Goal: Task Accomplishment & Management: Manage account settings

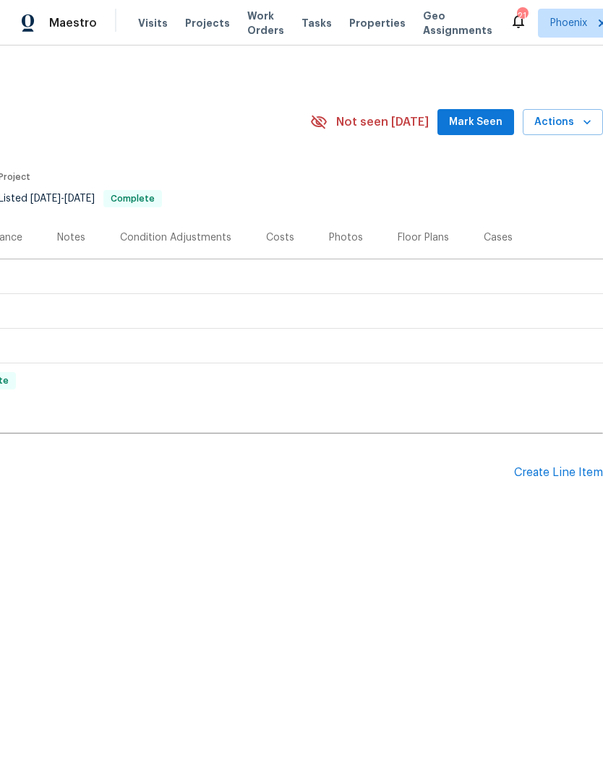
scroll to position [0, 214]
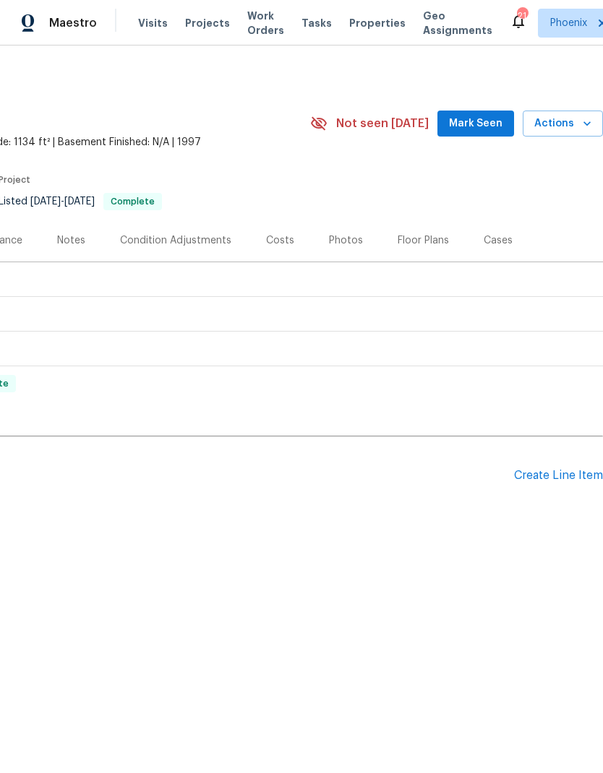
click at [571, 131] on span "Actions" at bounding box center [562, 124] width 57 height 18
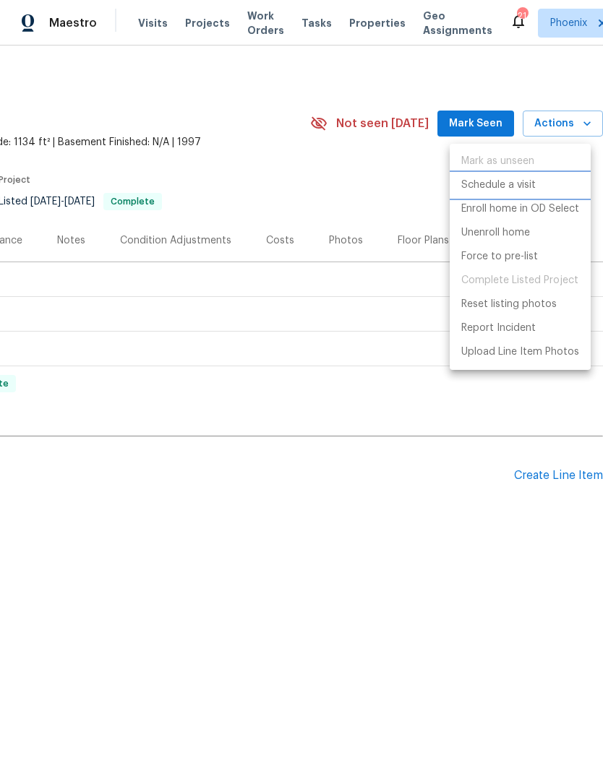
click at [504, 189] on p "Schedule a visit" at bounding box center [498, 185] width 74 height 15
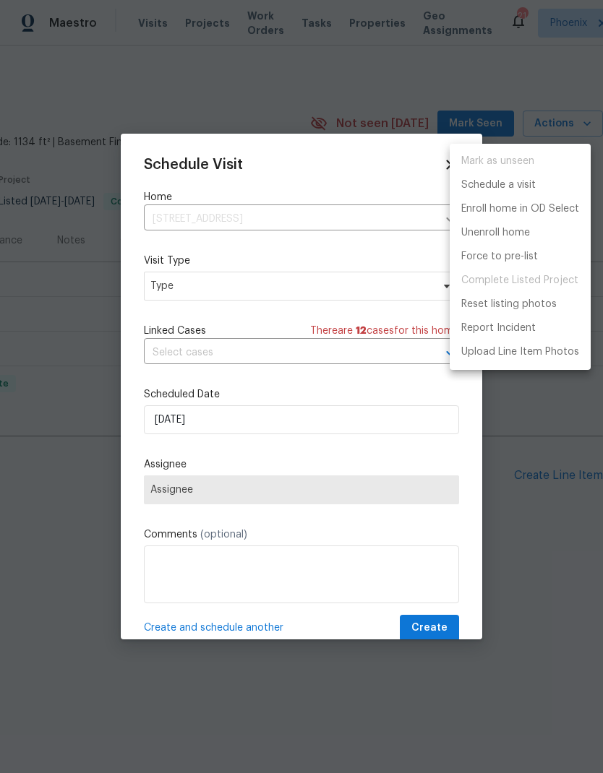
click at [388, 289] on div at bounding box center [301, 386] width 603 height 773
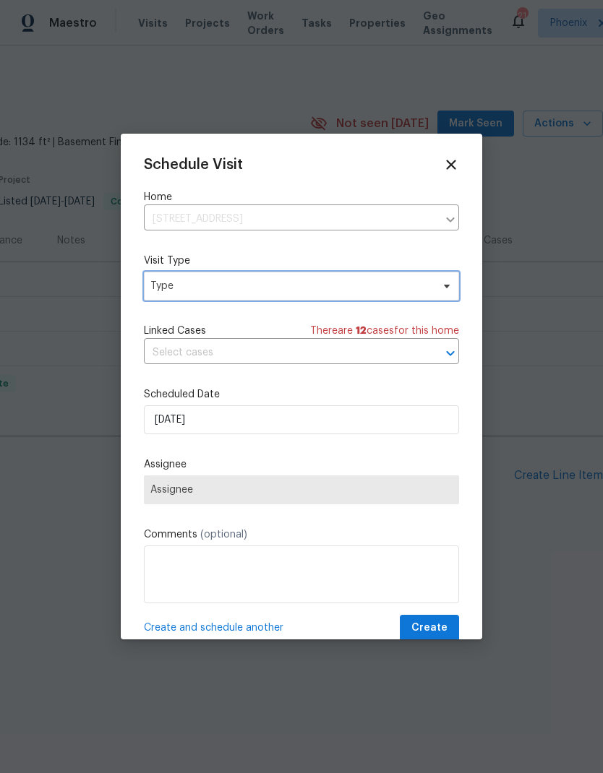
click at [384, 279] on span "Type" at bounding box center [301, 286] width 315 height 29
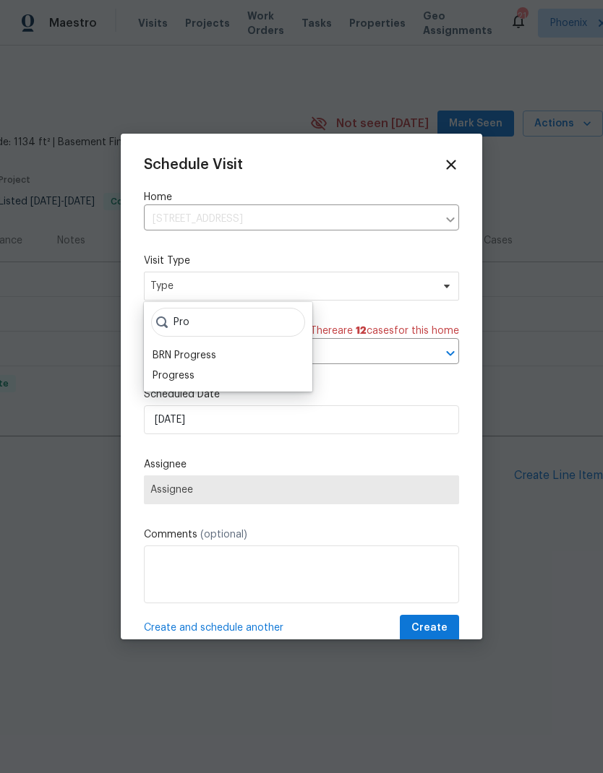
type input "Pro"
click at [174, 377] on div "Progress" at bounding box center [174, 376] width 42 height 14
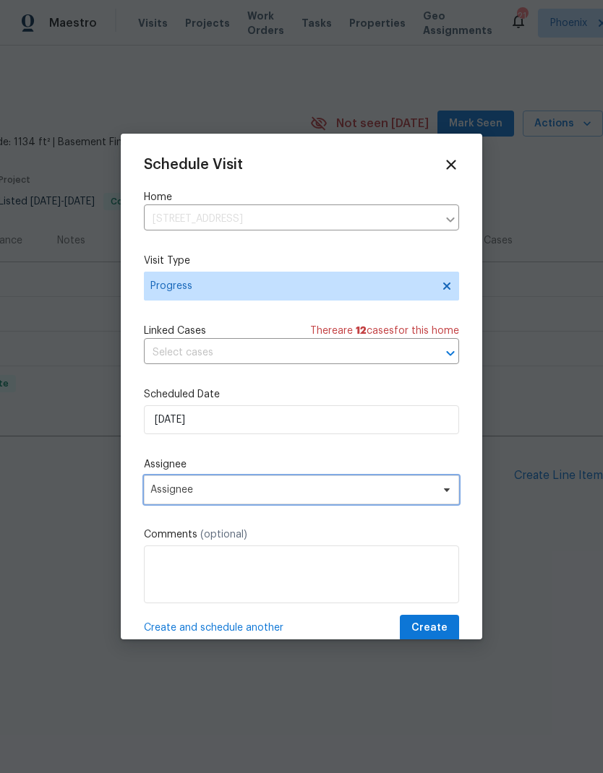
click at [164, 496] on span "Assignee" at bounding box center [291, 490] width 283 height 12
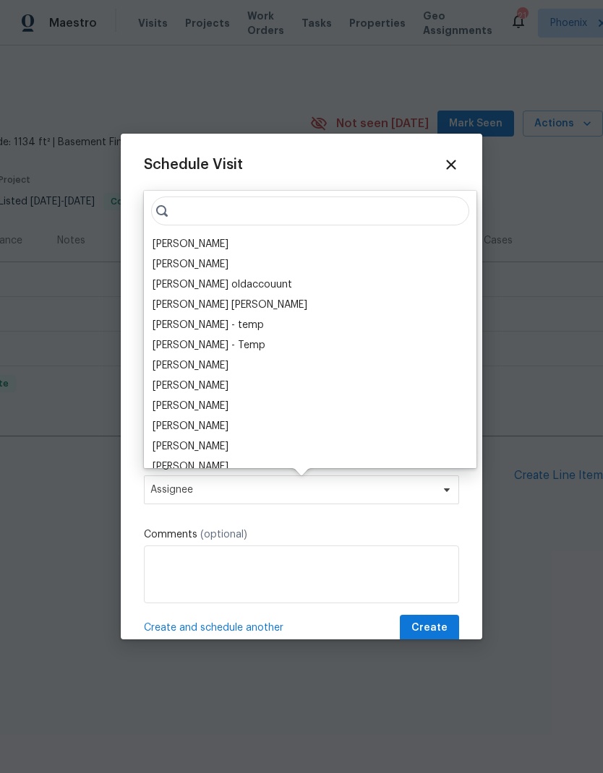
click at [178, 242] on div "[PERSON_NAME]" at bounding box center [191, 244] width 76 height 14
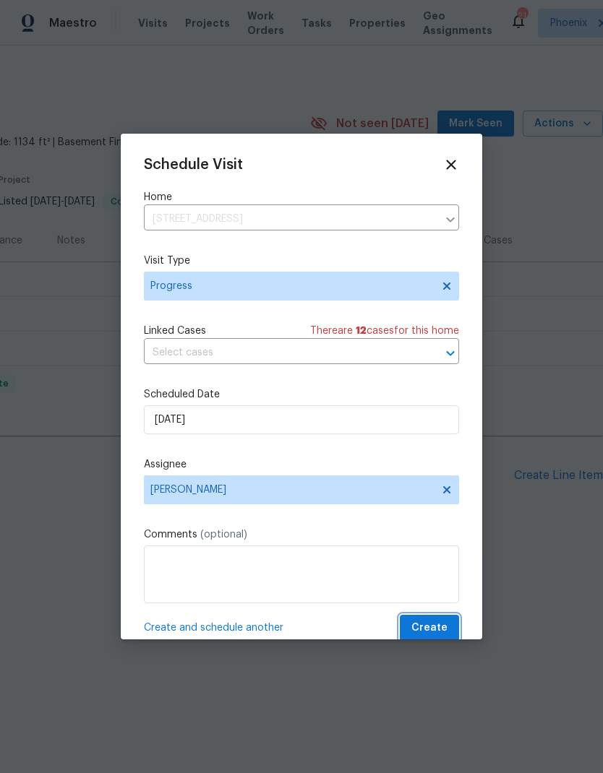
click at [440, 624] on span "Create" at bounding box center [429, 628] width 36 height 18
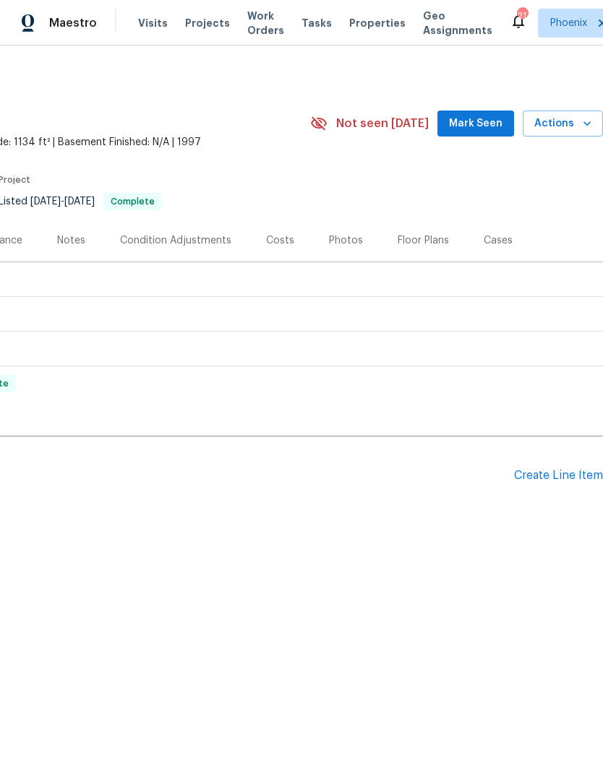
click at [156, 22] on span "Visits" at bounding box center [153, 23] width 30 height 14
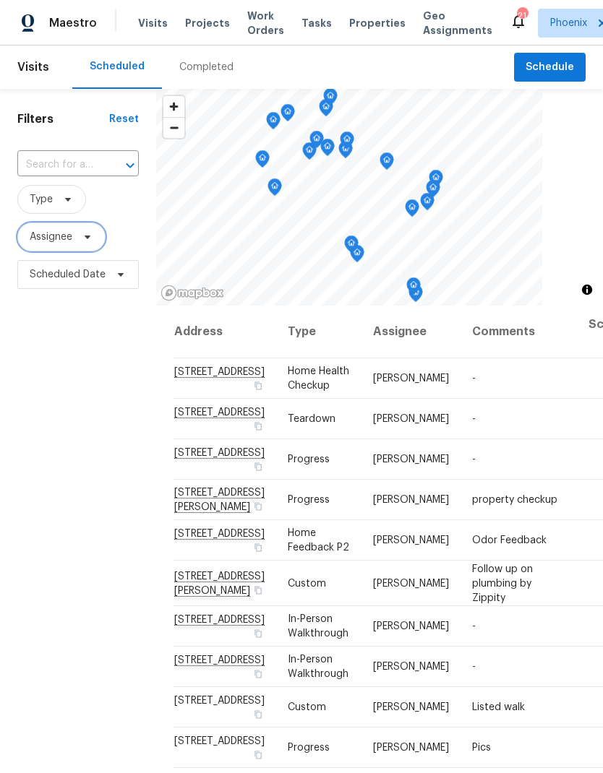
click at [50, 239] on span "Assignee" at bounding box center [51, 237] width 43 height 14
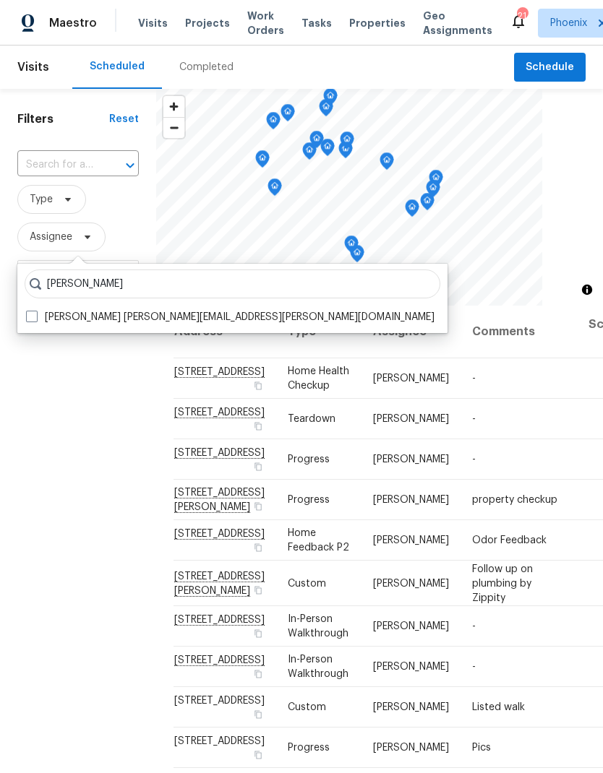
type input "Austin hatch"
click at [39, 315] on label "Austin Hatch austin.hatch@opendoor.com" at bounding box center [230, 317] width 408 height 14
click at [35, 315] on input "Austin Hatch austin.hatch@opendoor.com" at bounding box center [30, 314] width 9 height 9
checkbox input "true"
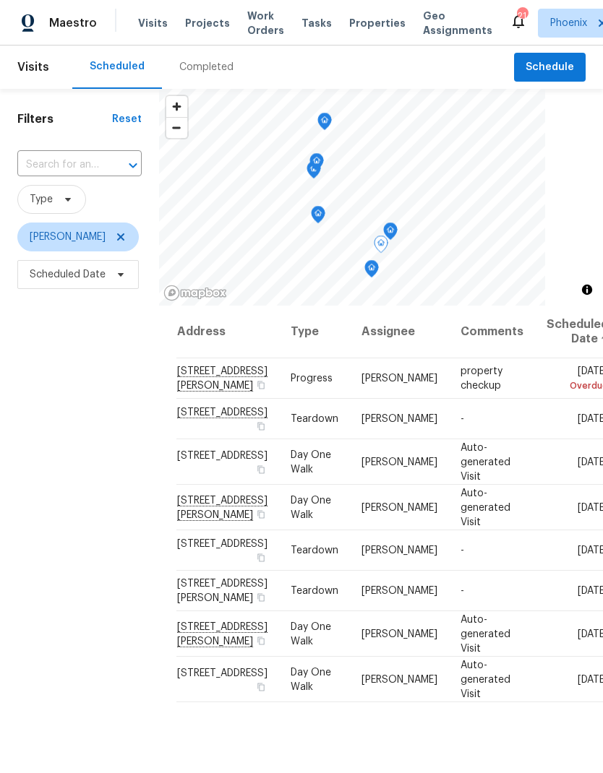
click at [0, 0] on icon at bounding box center [0, 0] width 0 height 0
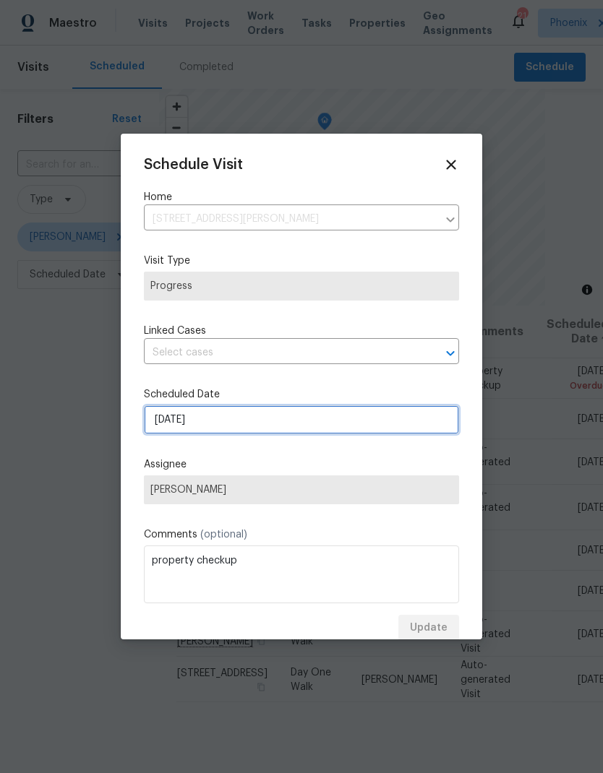
click at [171, 421] on input "[DATE]" at bounding box center [301, 419] width 315 height 29
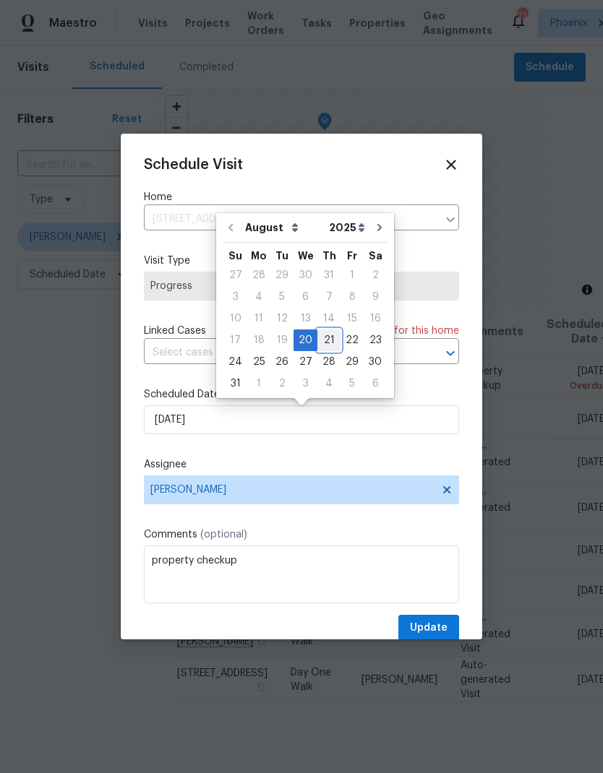
click at [327, 338] on div "21" at bounding box center [328, 340] width 23 height 20
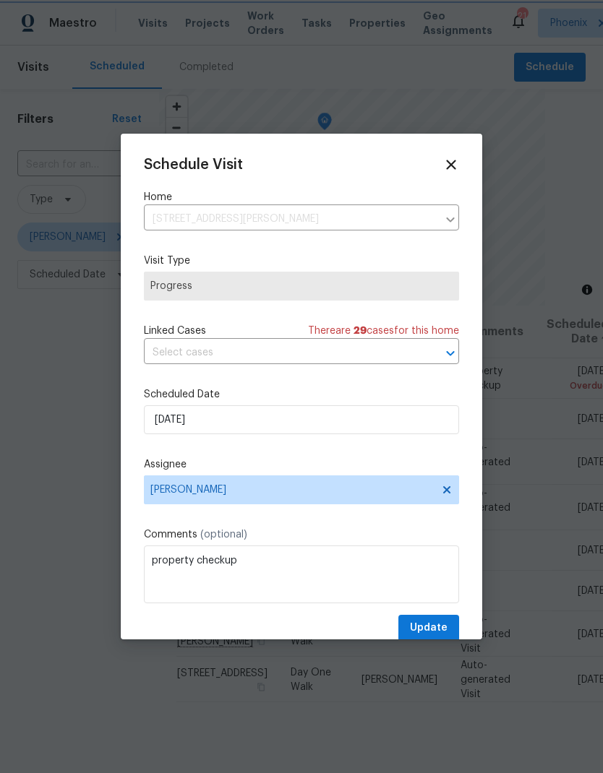
type input "8/21/2025"
click at [439, 627] on span "Update" at bounding box center [429, 628] width 38 height 18
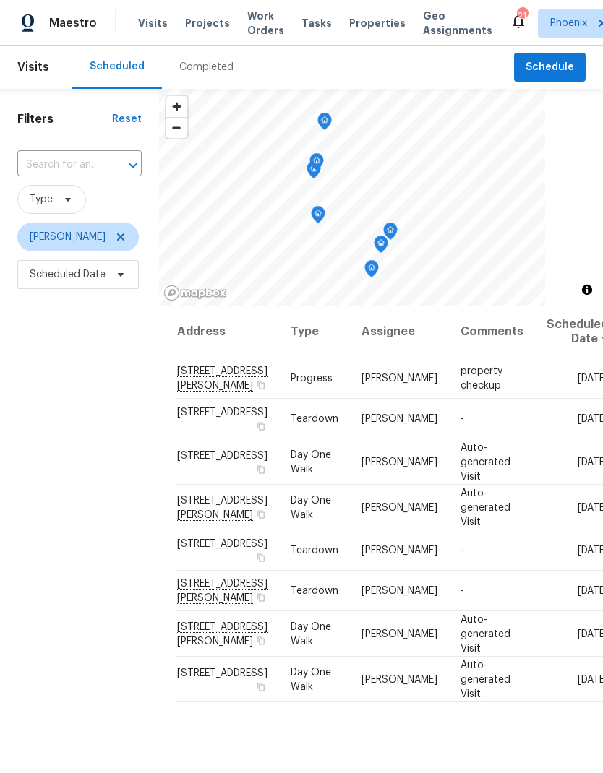
click at [364, 20] on span "Properties" at bounding box center [377, 23] width 56 height 14
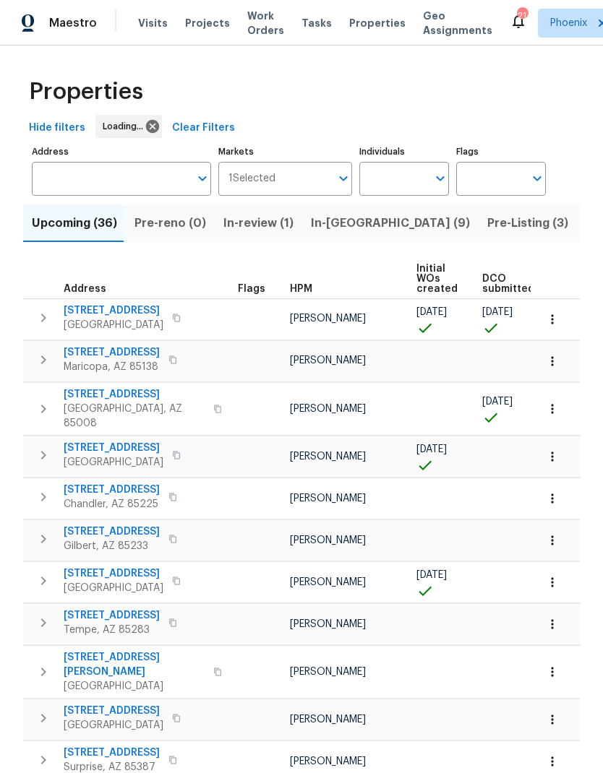
click at [405, 183] on input "Individuals" at bounding box center [393, 179] width 68 height 34
click at [408, 177] on input "Individuals" at bounding box center [393, 179] width 68 height 34
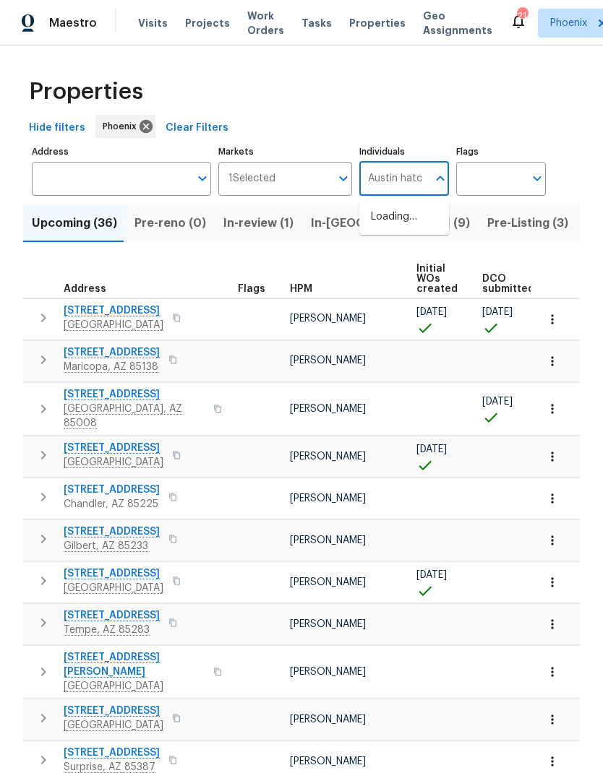
type input "Austin hatch"
click at [389, 226] on input "checkbox" at bounding box center [386, 225] width 30 height 30
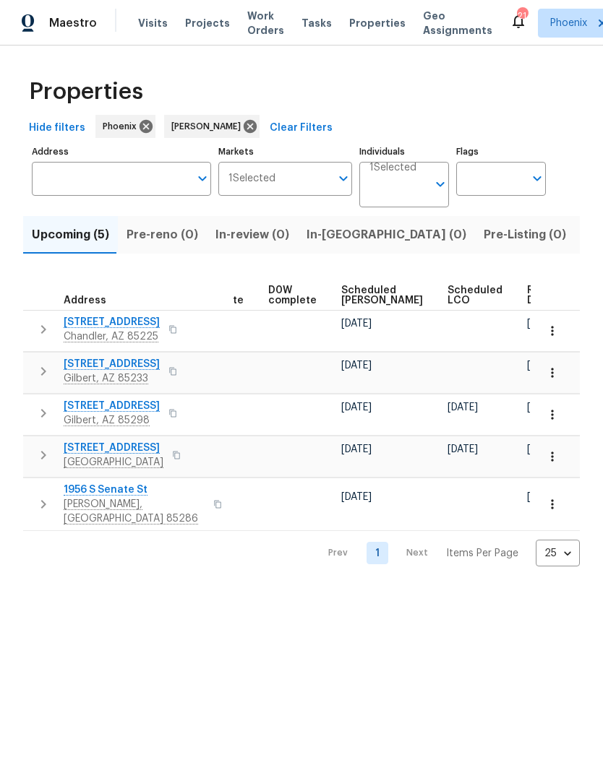
scroll to position [0, 362]
click at [583, 232] on span "Listed (16)" at bounding box center [613, 235] width 60 height 20
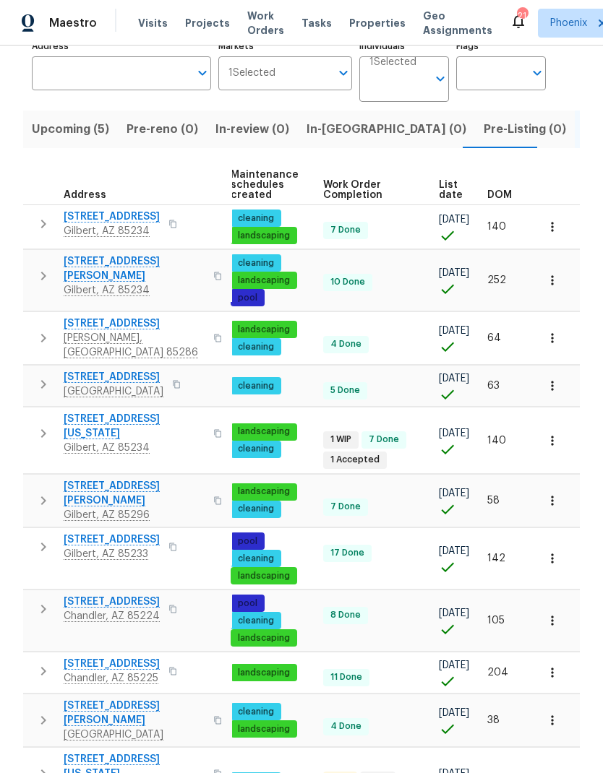
scroll to position [0, 186]
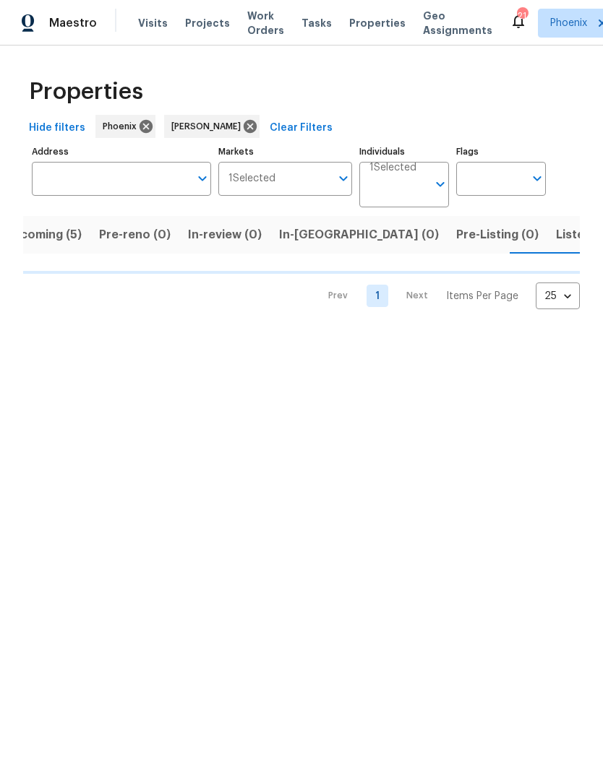
scroll to position [0, 29]
click at [554, 230] on span "Listed (16)" at bounding box center [584, 235] width 60 height 20
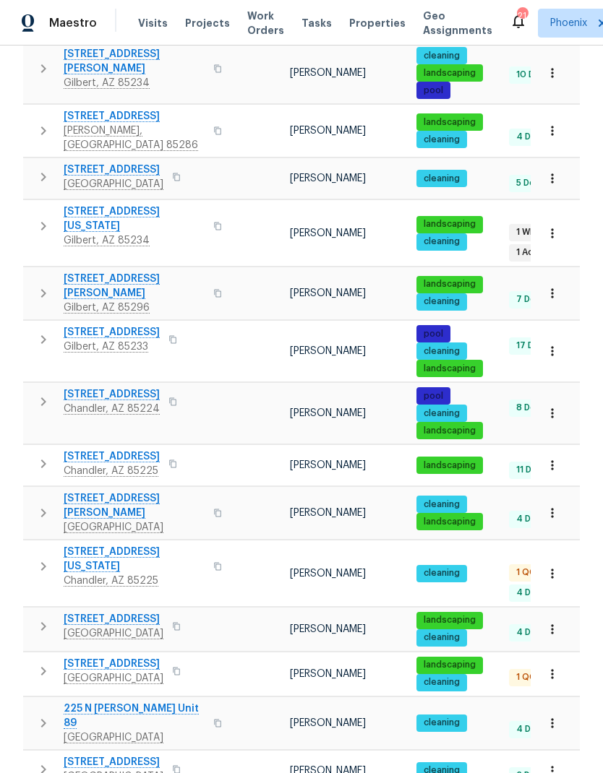
scroll to position [58, 0]
click at [173, 668] on icon "button" at bounding box center [176, 672] width 7 height 8
click at [98, 657] on span "1048 E 6th Ave" at bounding box center [114, 664] width 100 height 14
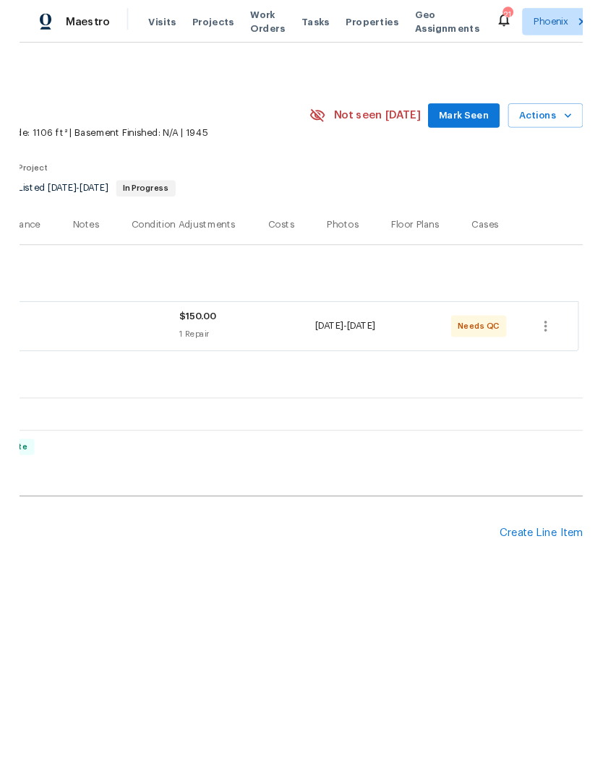
scroll to position [0, 214]
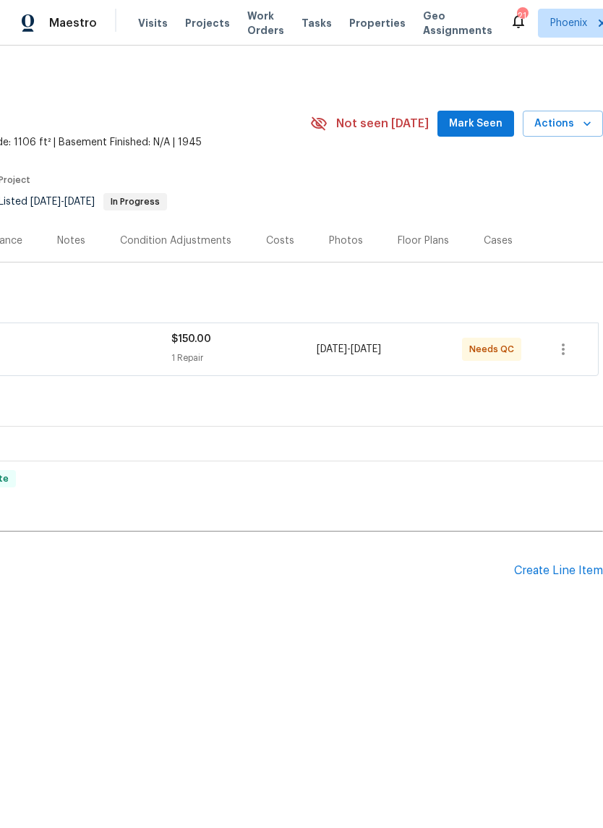
click at [577, 122] on span "Actions" at bounding box center [562, 124] width 57 height 18
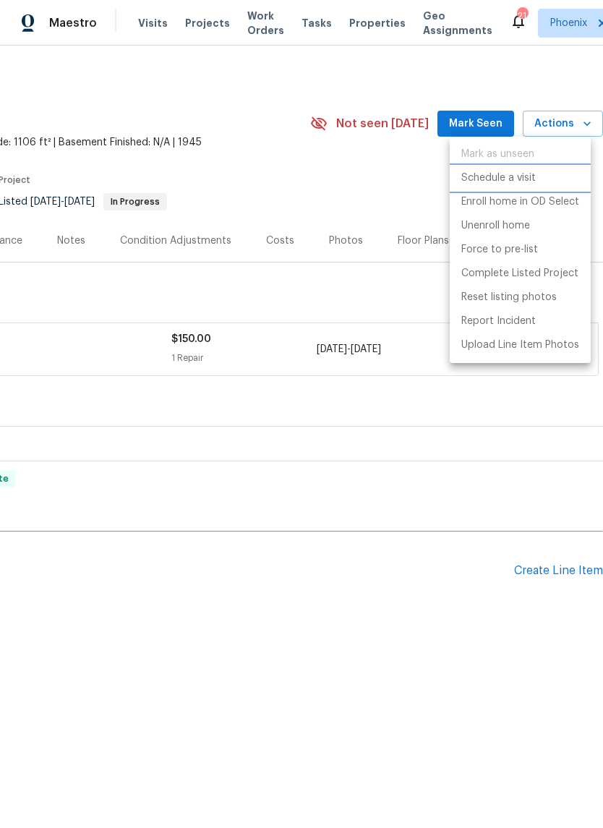
click at [521, 175] on p "Schedule a visit" at bounding box center [498, 178] width 74 height 15
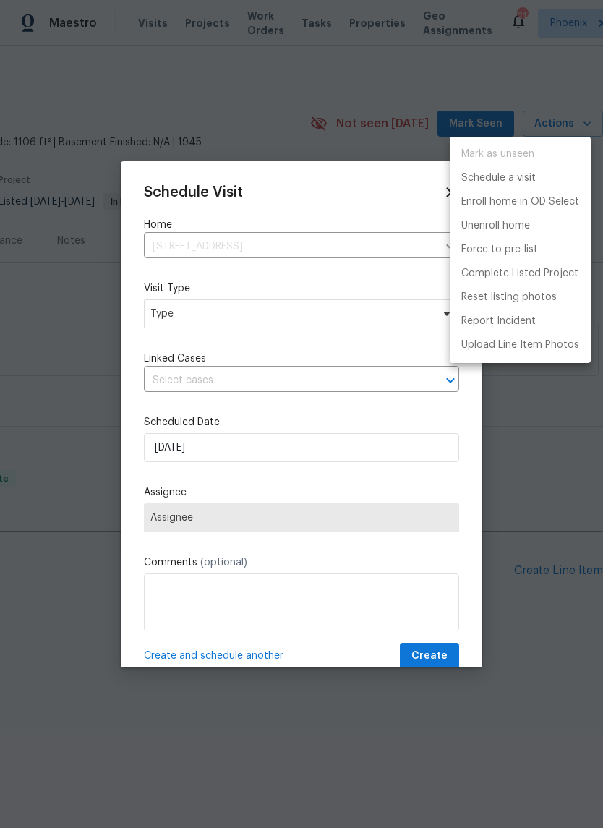
click at [153, 312] on div at bounding box center [301, 414] width 603 height 828
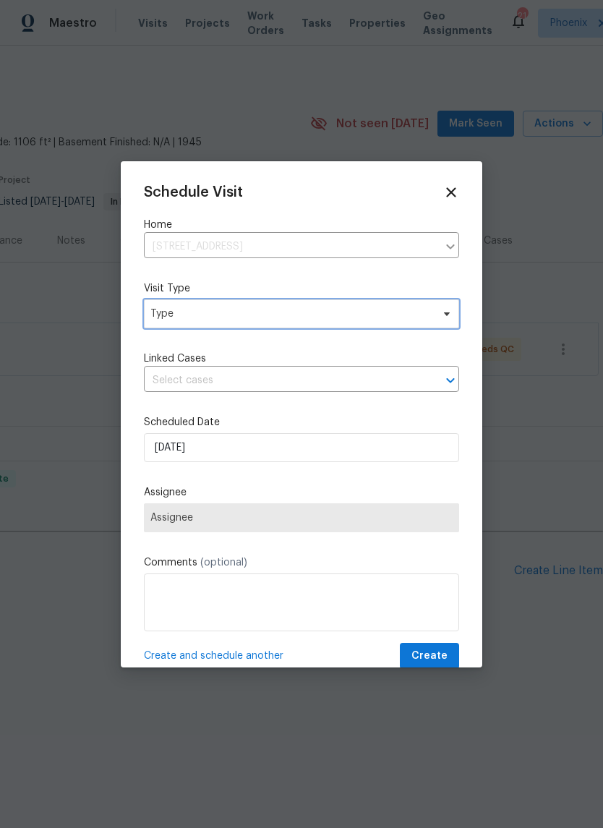
click at [161, 322] on span "Type" at bounding box center [301, 313] width 315 height 29
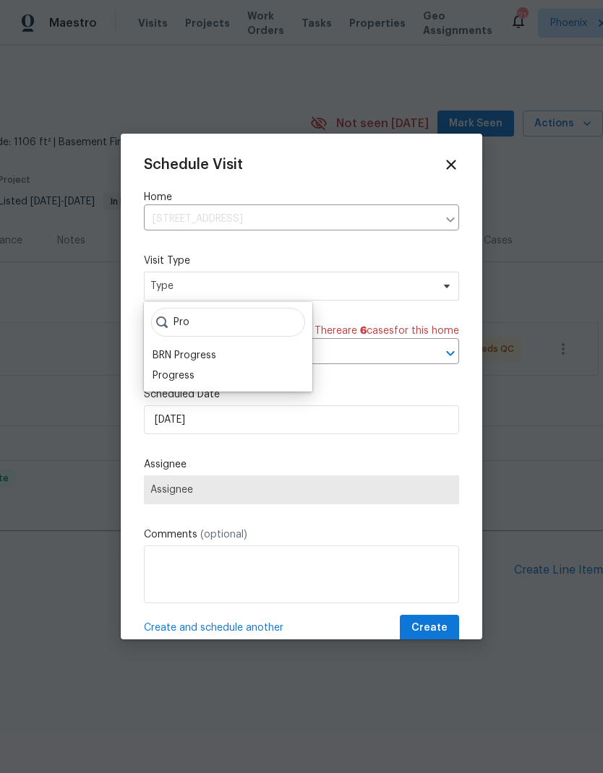
type input "Pro"
click at [164, 382] on div "Progress" at bounding box center [174, 376] width 42 height 14
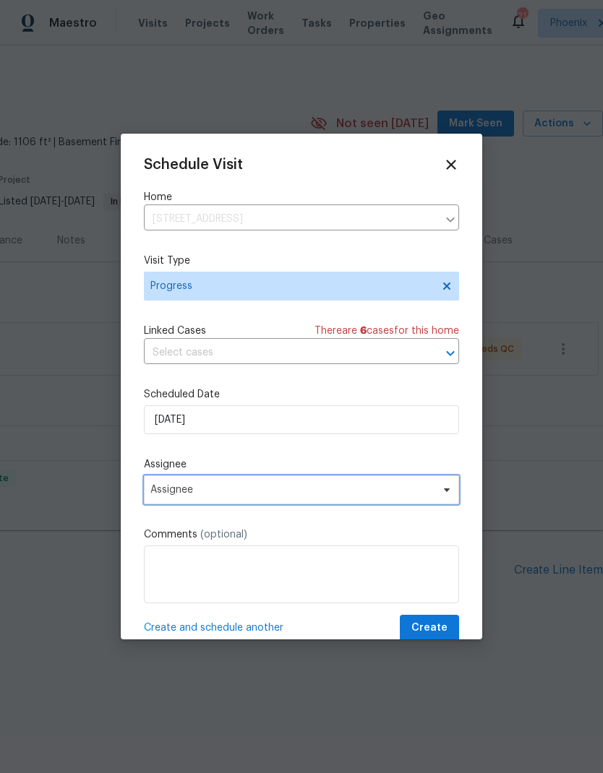
click at [351, 487] on span "Assignee" at bounding box center [301, 490] width 315 height 29
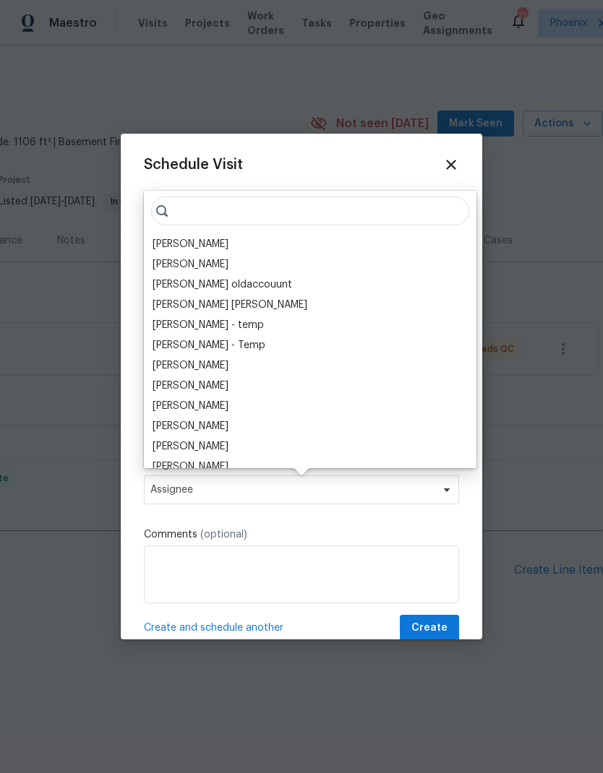
click at [171, 243] on div "[PERSON_NAME]" at bounding box center [191, 244] width 76 height 14
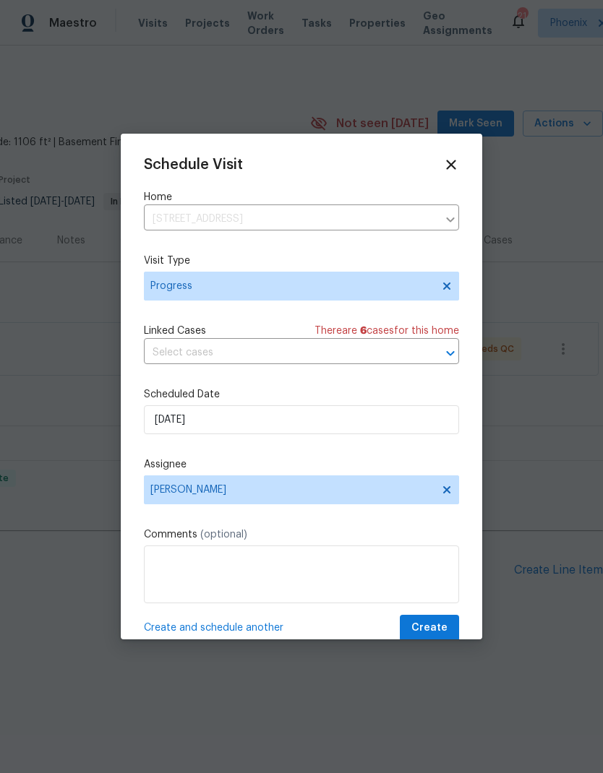
click at [405, 536] on label "Comments (optional)" at bounding box center [301, 535] width 315 height 14
click at [438, 630] on span "Create" at bounding box center [429, 628] width 36 height 18
click at [437, 629] on span "Create" at bounding box center [429, 628] width 36 height 18
